Goal: Find specific fact

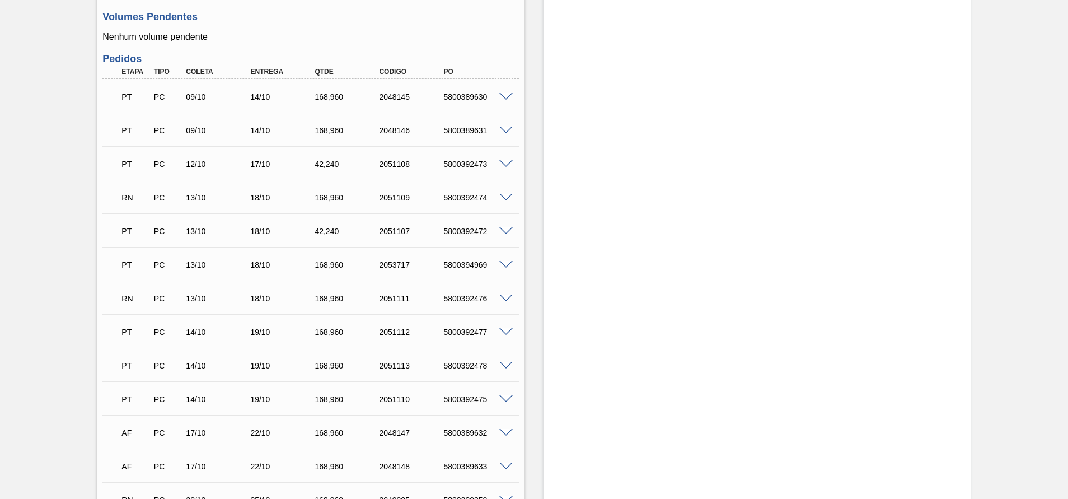
scroll to position [504, 0]
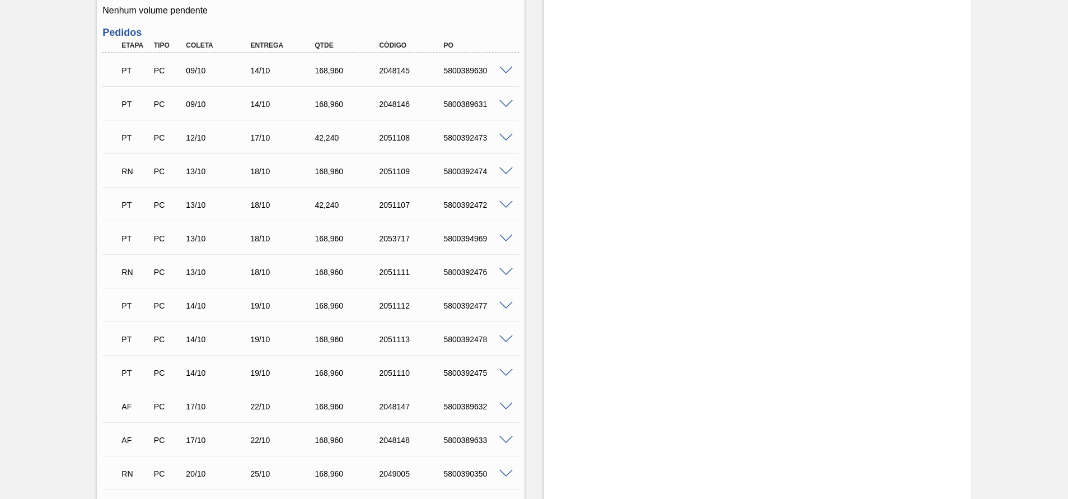
click at [588, 332] on div "Estoque De [DATE] Até [DATE] Filtro" at bounding box center [757, 234] width 427 height 1364
drag, startPoint x: 492, startPoint y: 304, endPoint x: 439, endPoint y: 301, distance: 53.8
click at [439, 301] on div "5800392477" at bounding box center [468, 305] width 64 height 9
drag, startPoint x: 439, startPoint y: 301, endPoint x: 439, endPoint y: 370, distance: 68.8
click at [439, 332] on div "5800392475" at bounding box center [468, 372] width 64 height 9
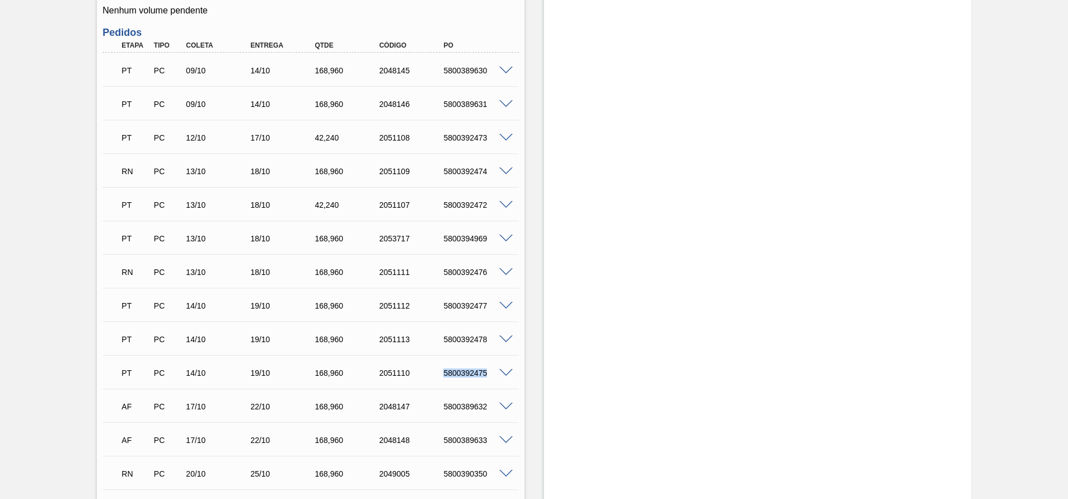
copy div "5800392475"
drag, startPoint x: 486, startPoint y: 342, endPoint x: 445, endPoint y: 336, distance: 41.3
click at [445, 332] on div "5800392478" at bounding box center [476, 339] width 72 height 9
copy div "5800392478"
